Goal: Check status: Check status

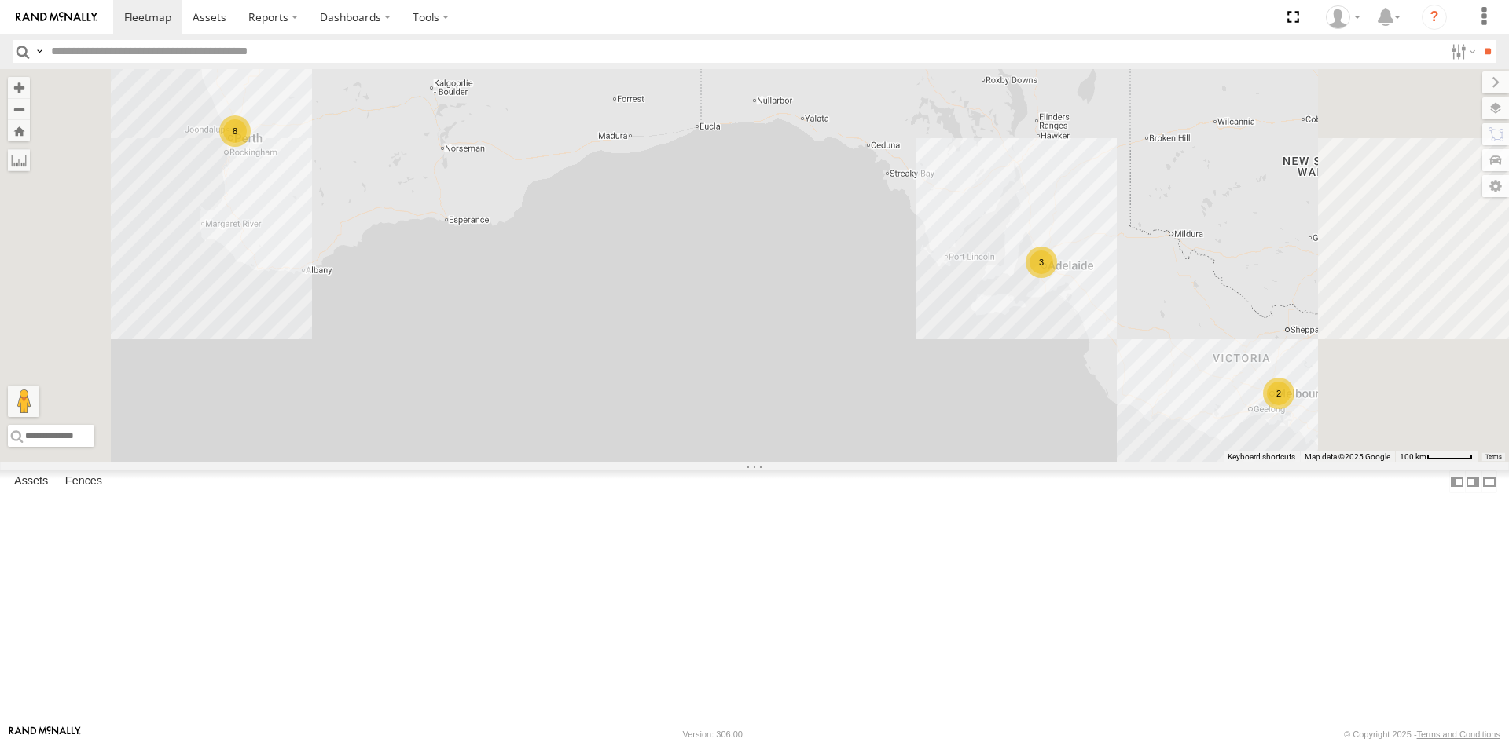
click at [0, 0] on span at bounding box center [0, 0] width 0 height 0
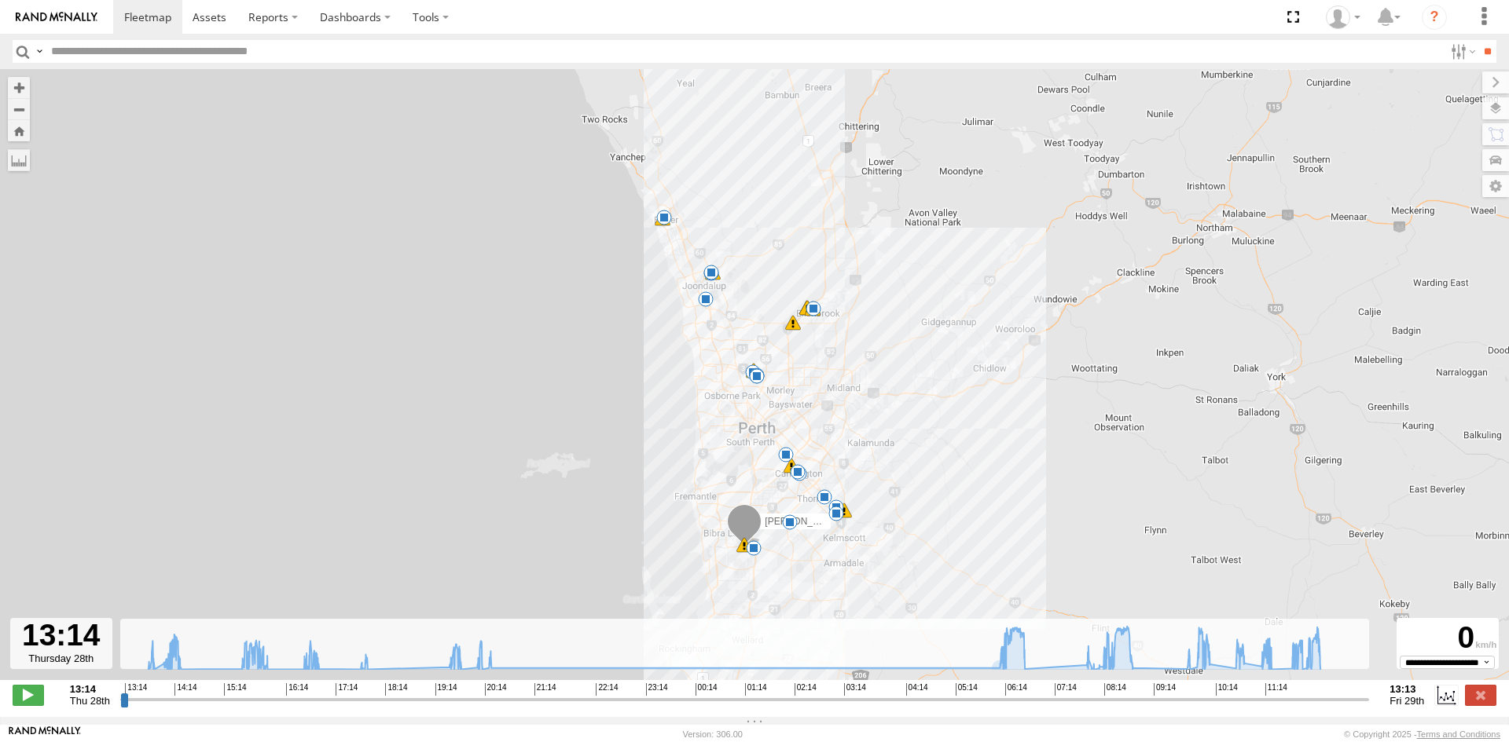
click at [980, 707] on input "range" at bounding box center [744, 699] width 1249 height 15
drag, startPoint x: 980, startPoint y: 709, endPoint x: 1086, endPoint y: 709, distance: 106.1
click at [1086, 707] on input "range" at bounding box center [744, 699] width 1249 height 15
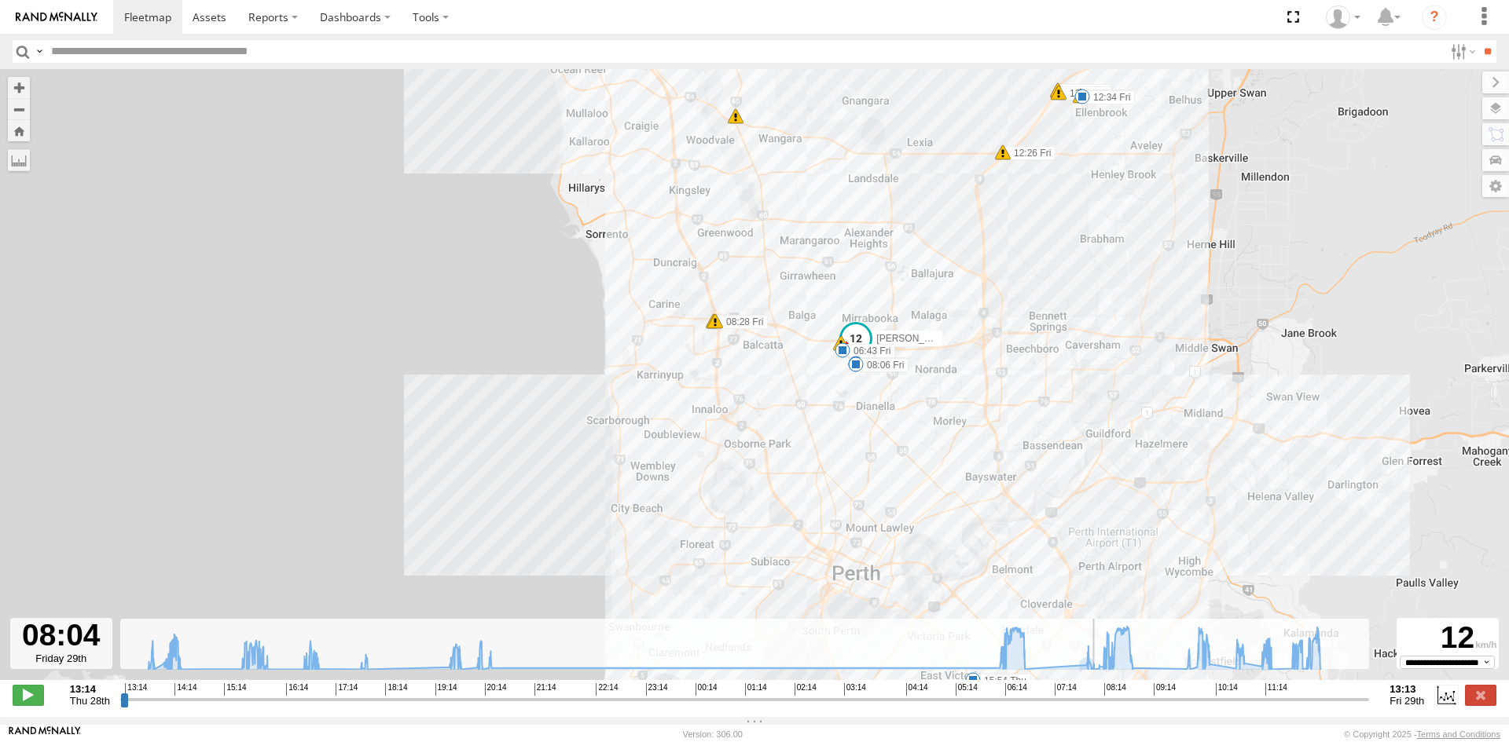
drag, startPoint x: 1085, startPoint y: 710, endPoint x: 1098, endPoint y: 710, distance: 12.6
click at [1098, 707] on input "range" at bounding box center [744, 699] width 1249 height 15
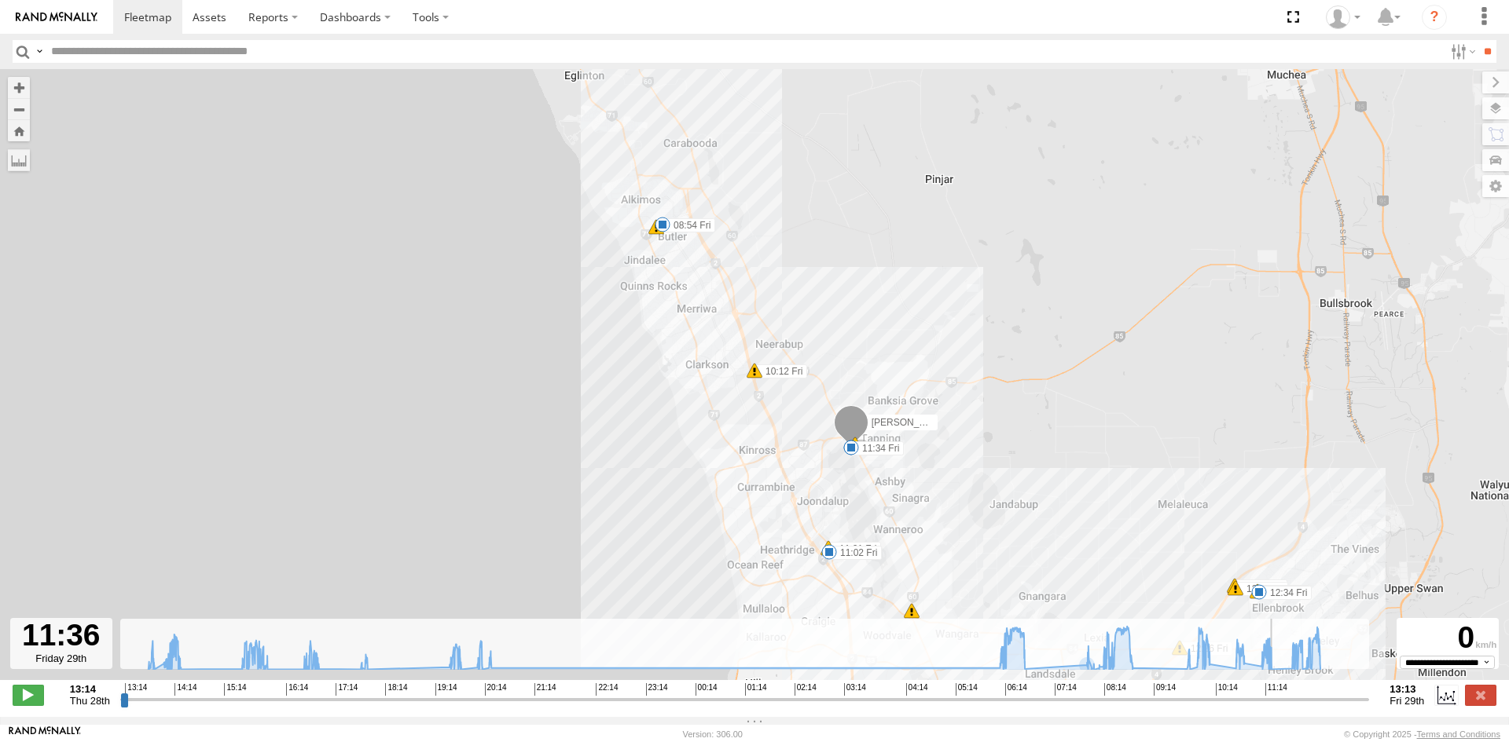
drag, startPoint x: 1098, startPoint y: 710, endPoint x: 1280, endPoint y: 730, distance: 183.3
click at [1280, 707] on input "range" at bounding box center [744, 699] width 1249 height 15
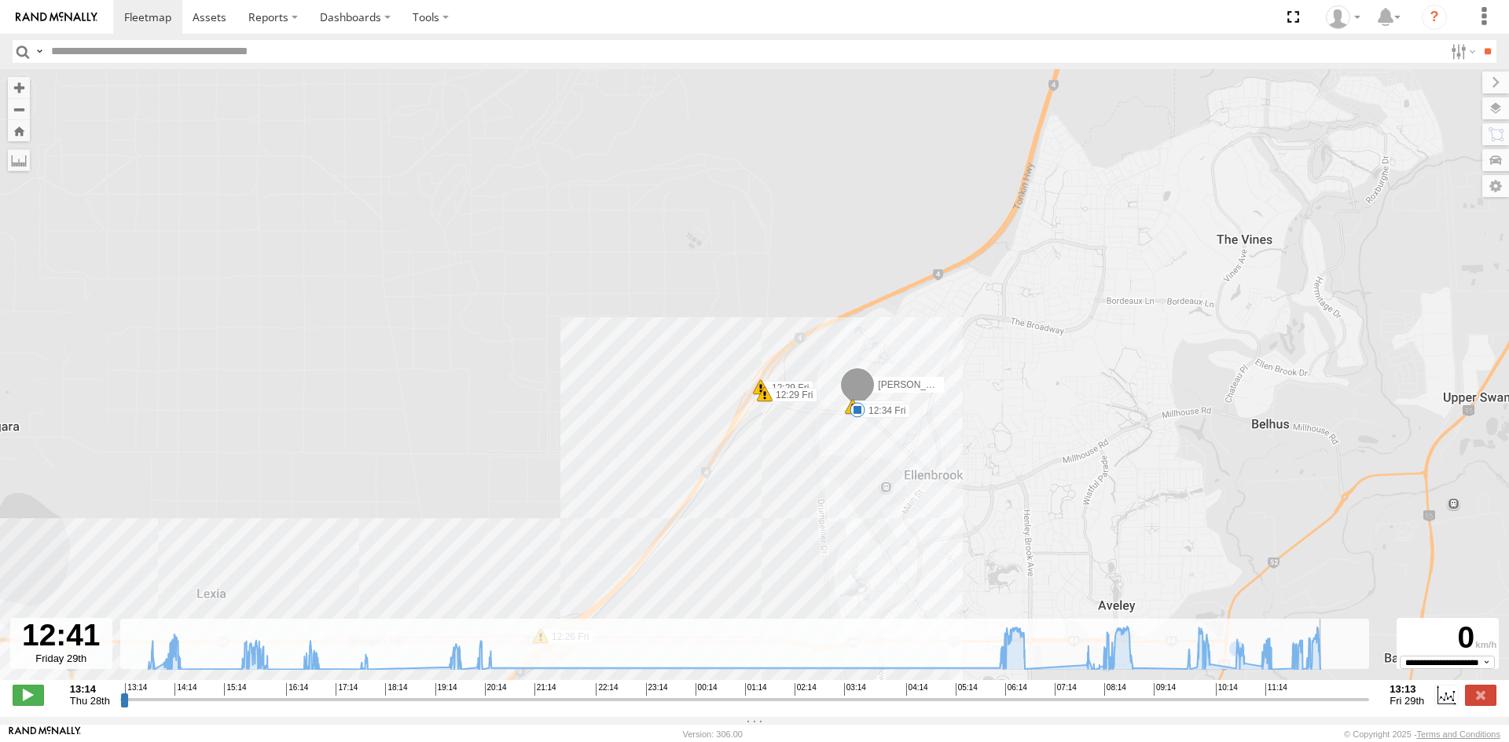
drag, startPoint x: 1278, startPoint y: 711, endPoint x: 1338, endPoint y: 711, distance: 59.7
click at [1338, 707] on input "range" at bounding box center [744, 699] width 1249 height 15
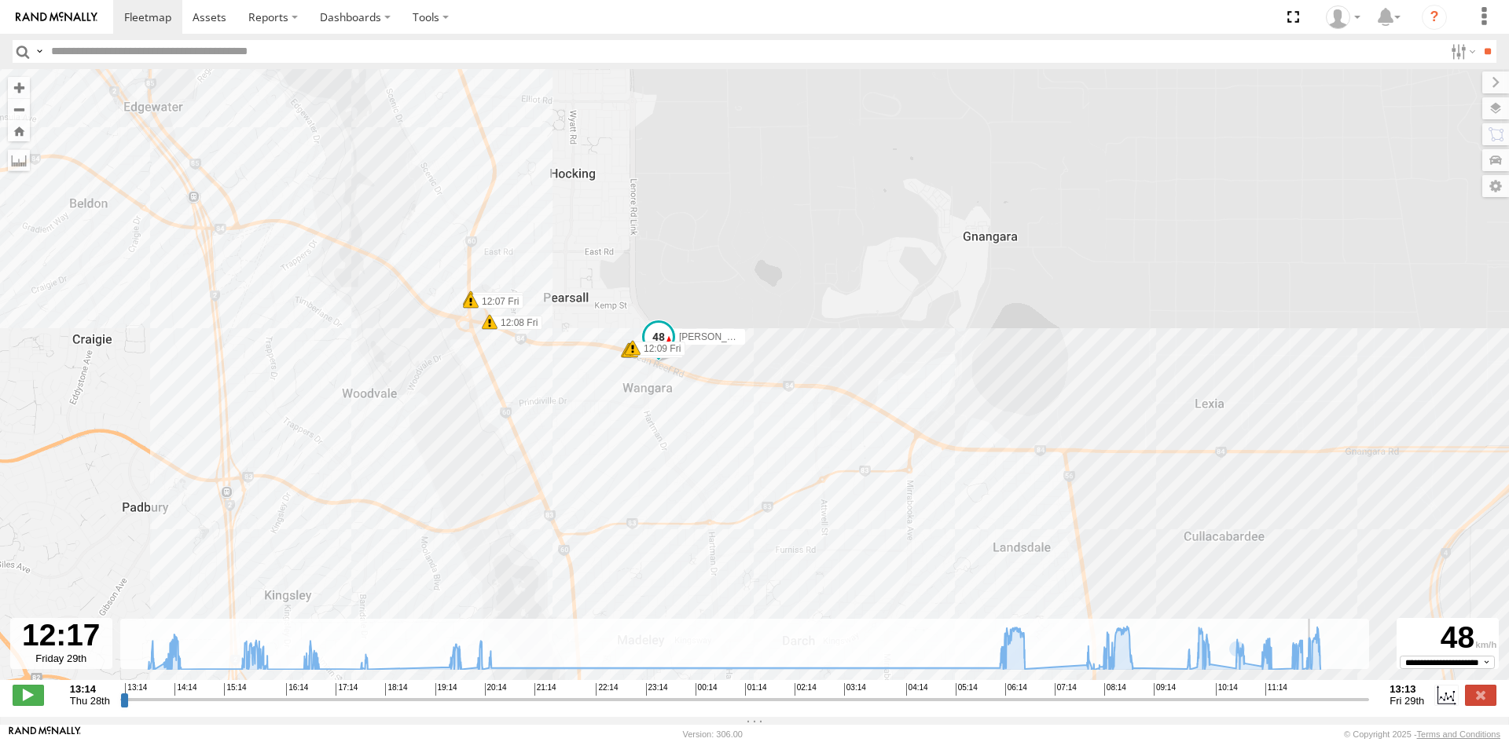
drag, startPoint x: 1341, startPoint y: 708, endPoint x: 1315, endPoint y: 706, distance: 26.0
type input "**********"
click at [1315, 706] on input "range" at bounding box center [744, 699] width 1249 height 15
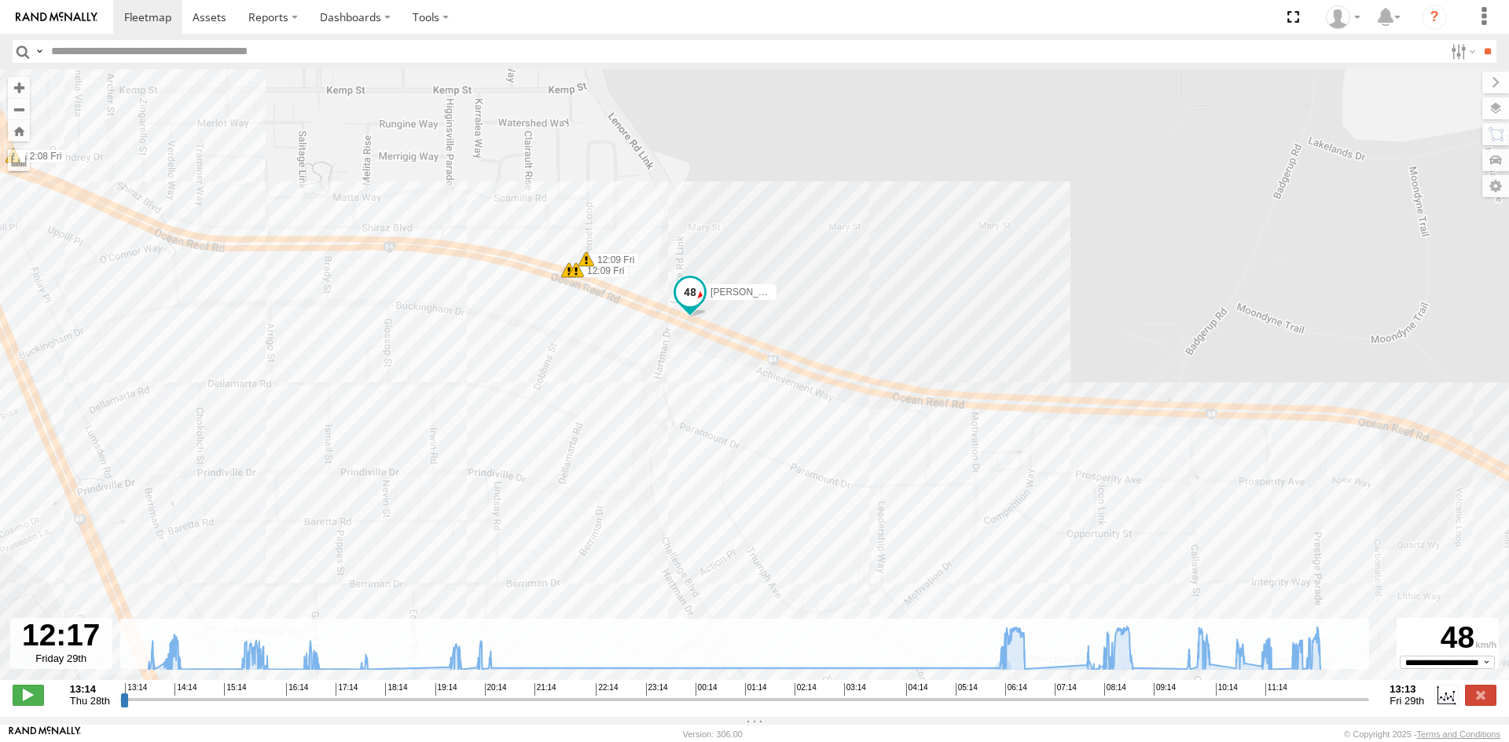
click at [64, 21] on img at bounding box center [57, 17] width 82 height 11
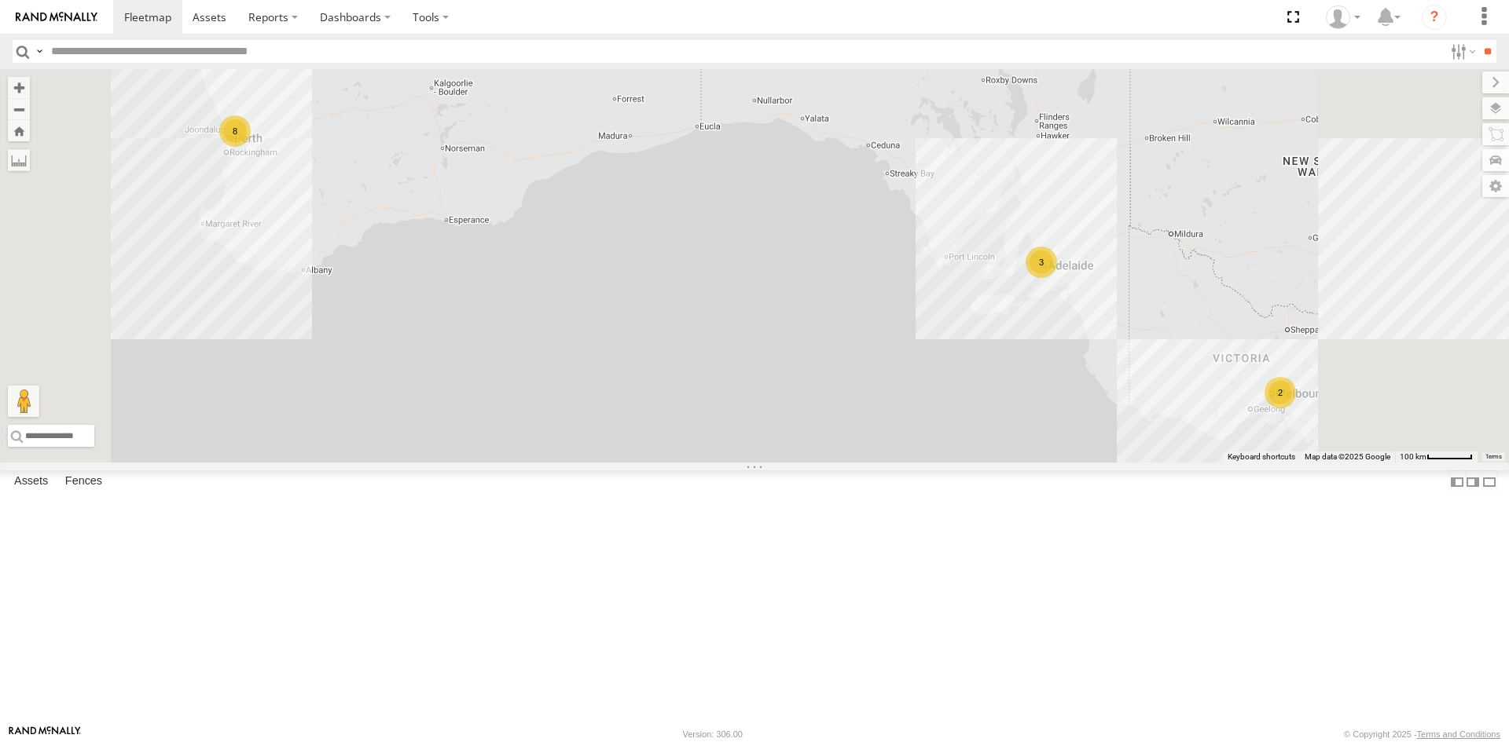
click at [0, 0] on link at bounding box center [0, 0] width 0 height 0
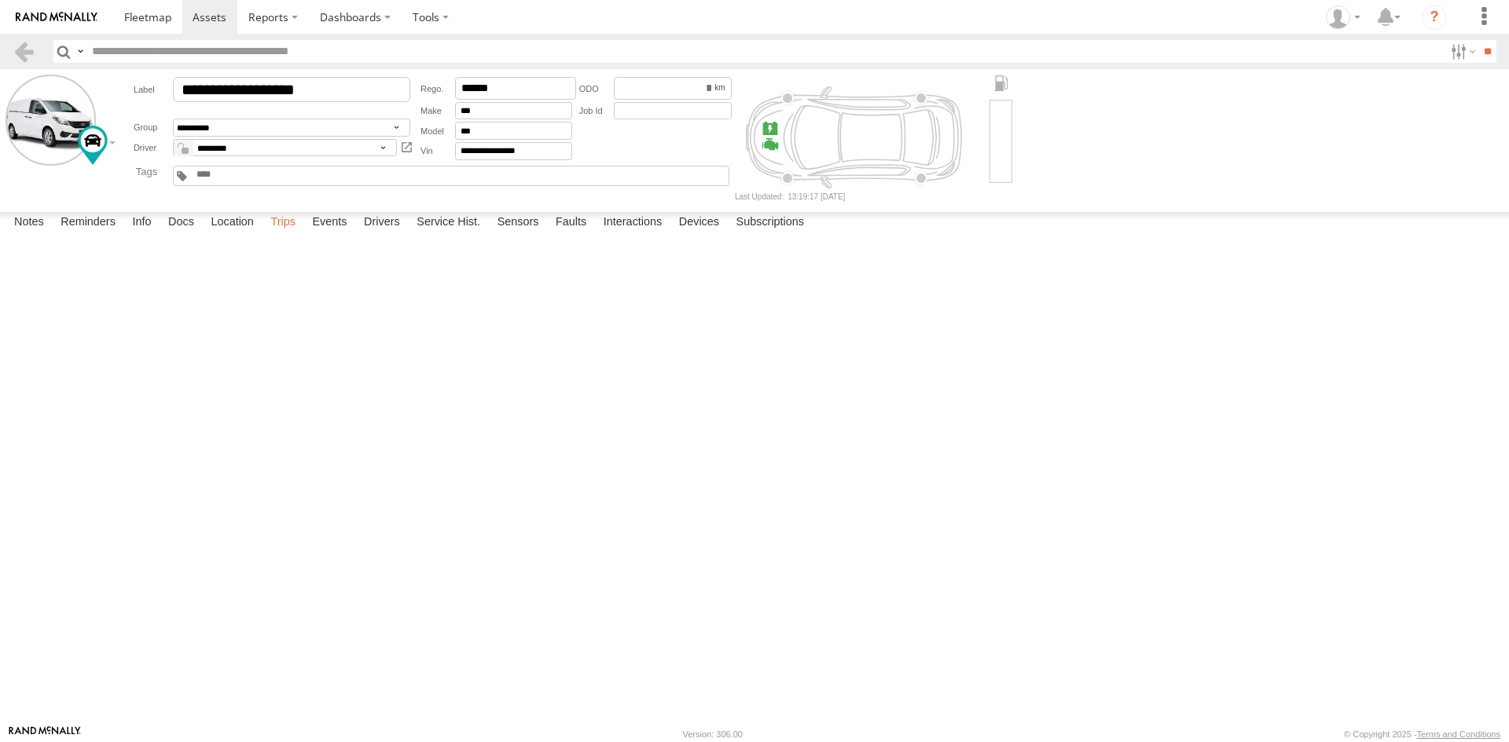
click at [291, 234] on label "Trips" at bounding box center [282, 223] width 41 height 22
